Goal: Book appointment/travel/reservation

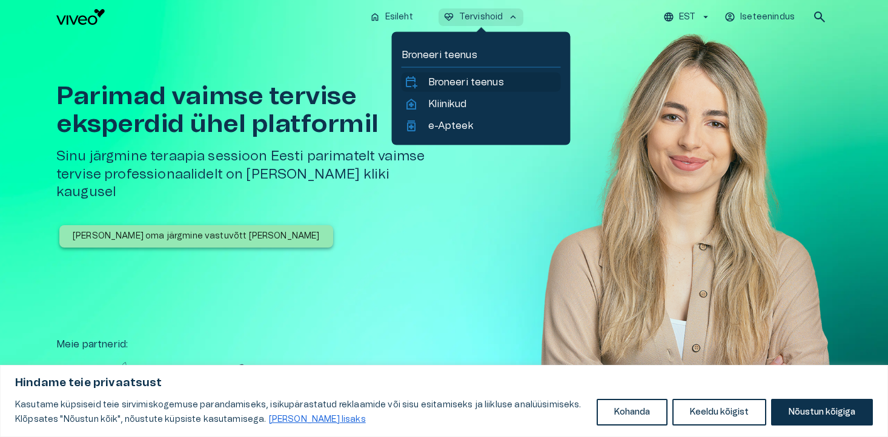
click at [475, 80] on p "Broneeri teenus" at bounding box center [466, 82] width 76 height 15
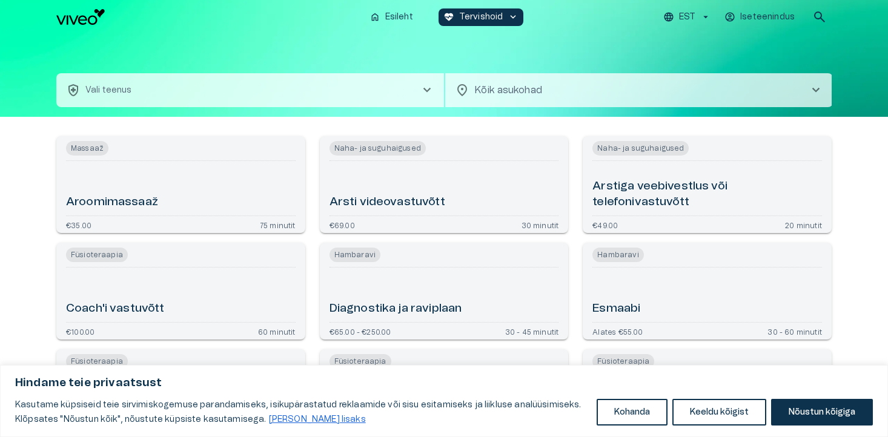
click at [421, 84] on span "chevron_right" at bounding box center [427, 90] width 15 height 15
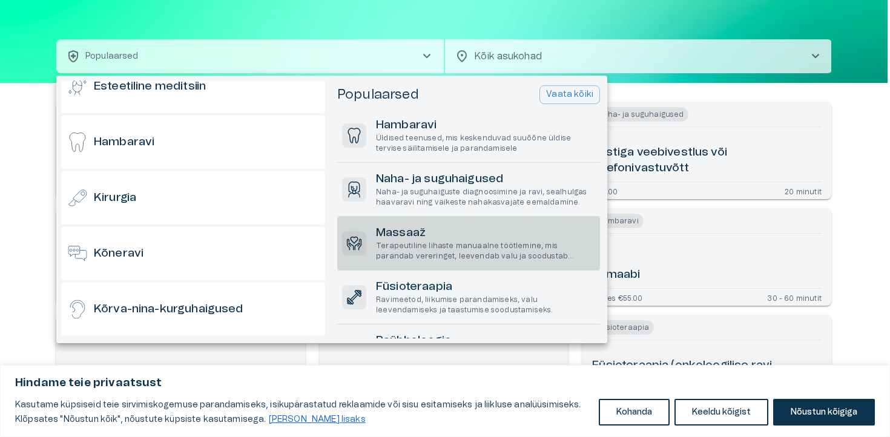
scroll to position [153, 0]
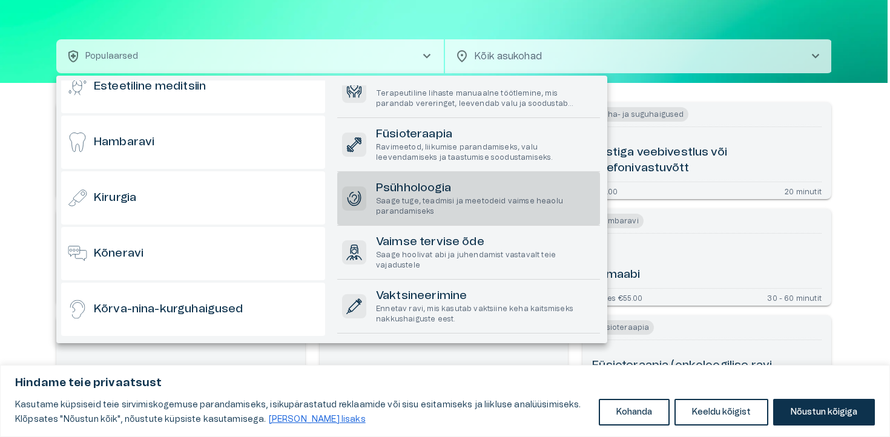
click at [451, 196] on p "Saage tuge, teadmisi ja meetodeid vaimse heaolu parandamiseks" at bounding box center [485, 206] width 219 height 21
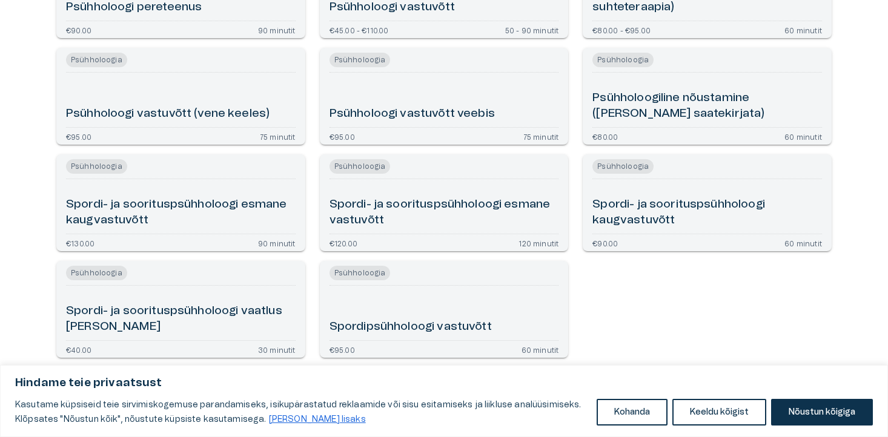
scroll to position [659, 0]
